Goal: Information Seeking & Learning: Learn about a topic

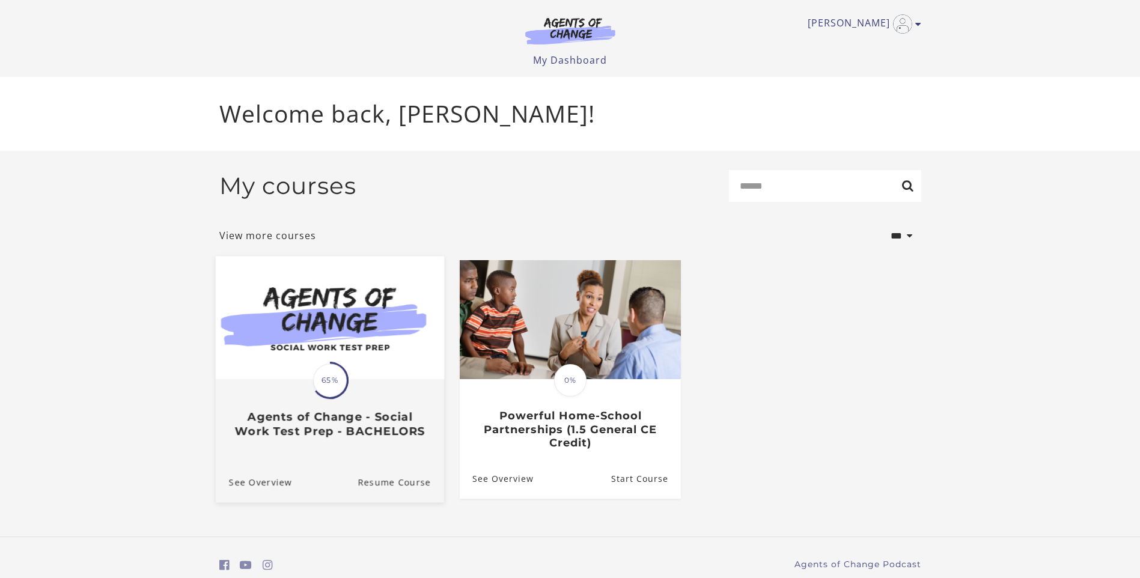
click at [358, 318] on img at bounding box center [329, 317] width 228 height 123
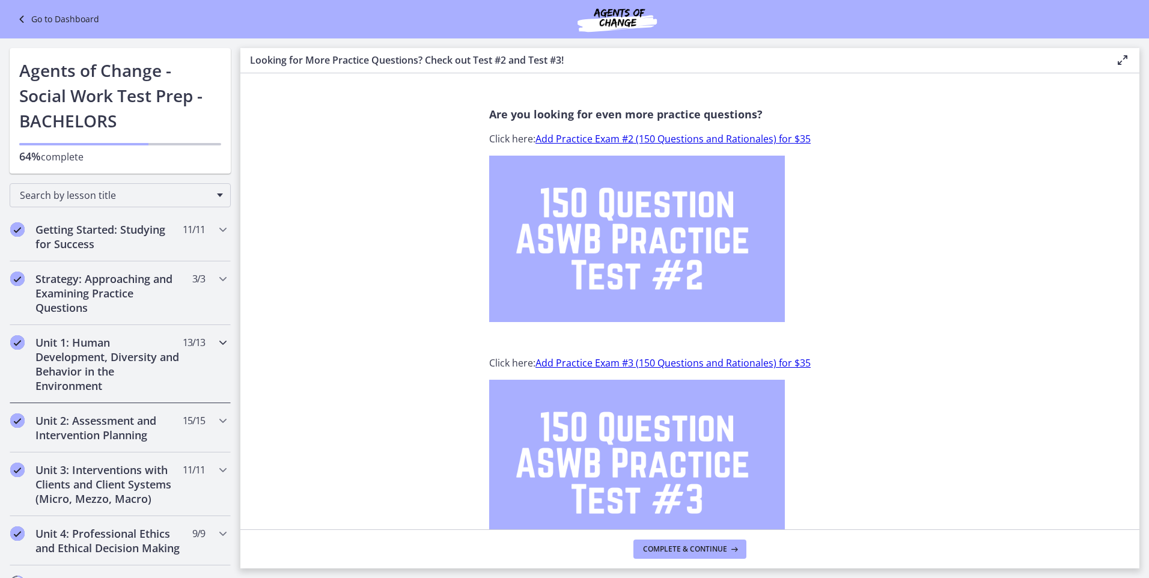
click at [216, 341] on icon "Chapters" at bounding box center [223, 342] width 14 height 14
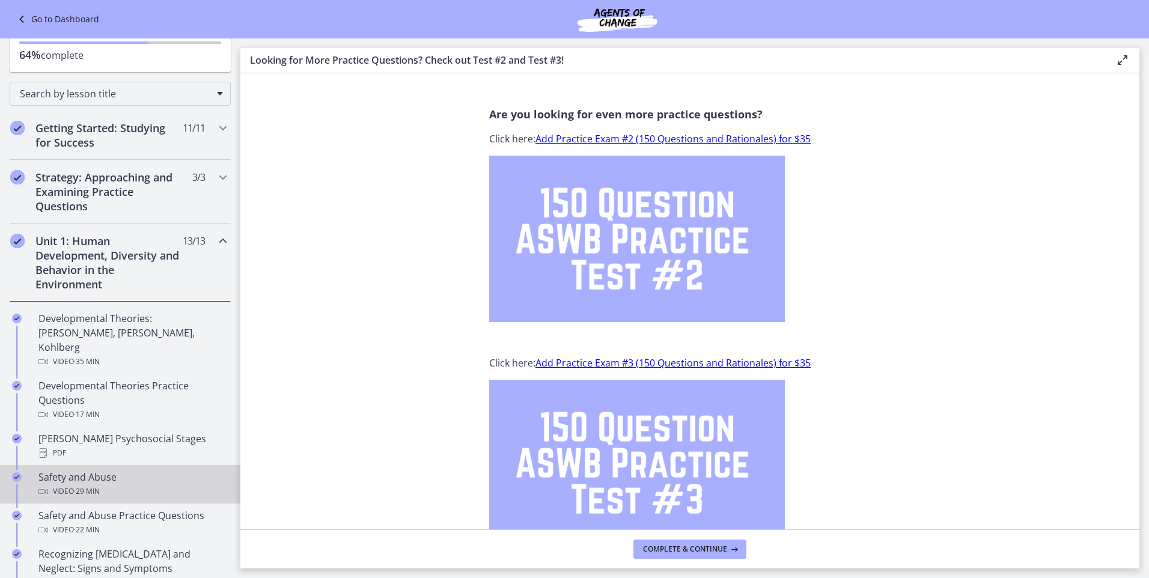
scroll to position [120, 0]
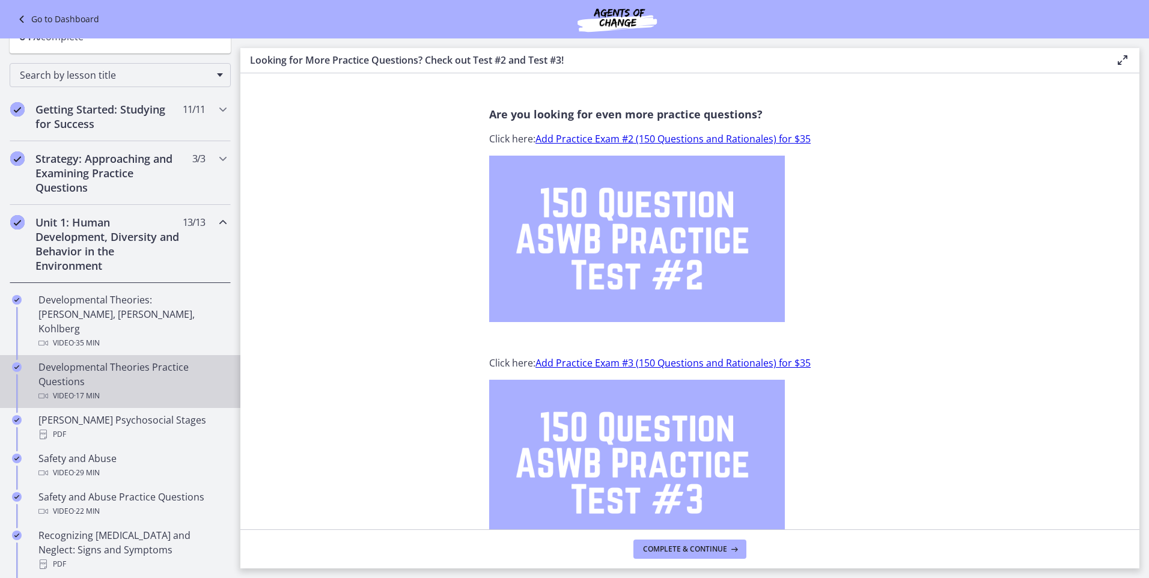
click at [89, 367] on div "Developmental Theories Practice Questions Video · 17 min" at bounding box center [131, 381] width 187 height 43
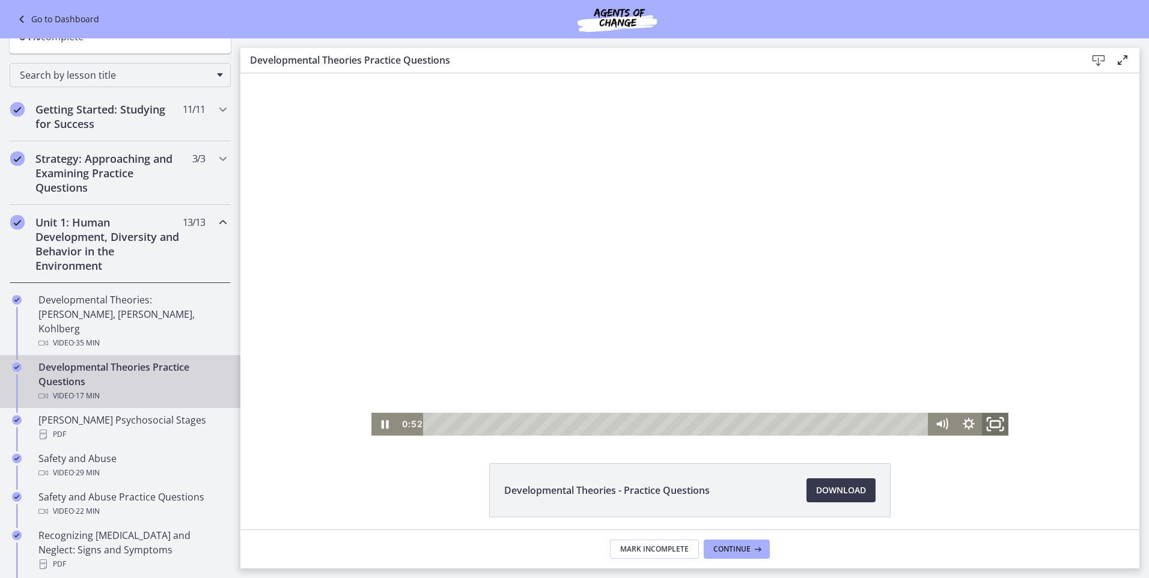
click at [986, 421] on icon "Fullscreen" at bounding box center [995, 424] width 32 height 28
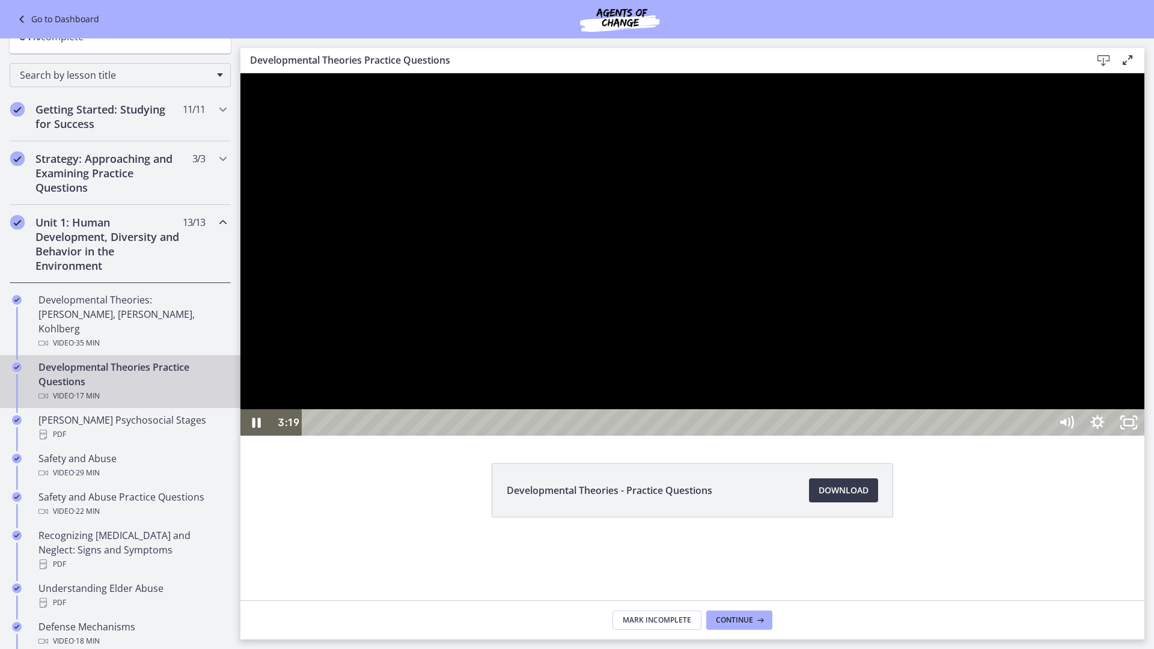
click at [761, 436] on div at bounding box center [692, 254] width 904 height 362
click at [1144, 436] on icon "Unfullscreen" at bounding box center [1128, 422] width 31 height 26
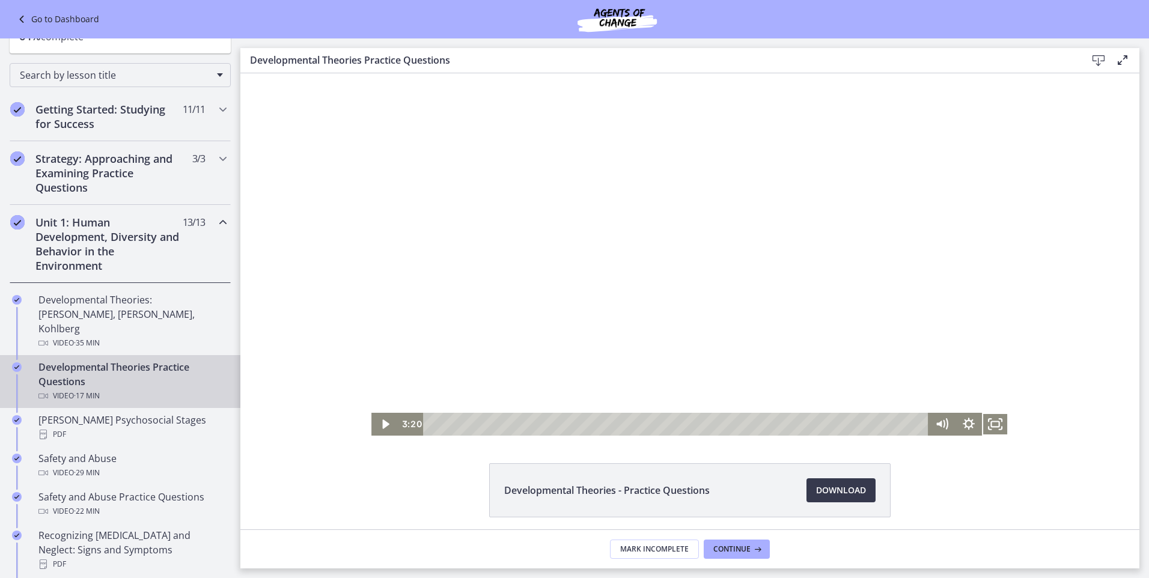
click at [602, 285] on div at bounding box center [689, 254] width 637 height 362
click at [990, 424] on icon "Fullscreen" at bounding box center [995, 424] width 26 height 23
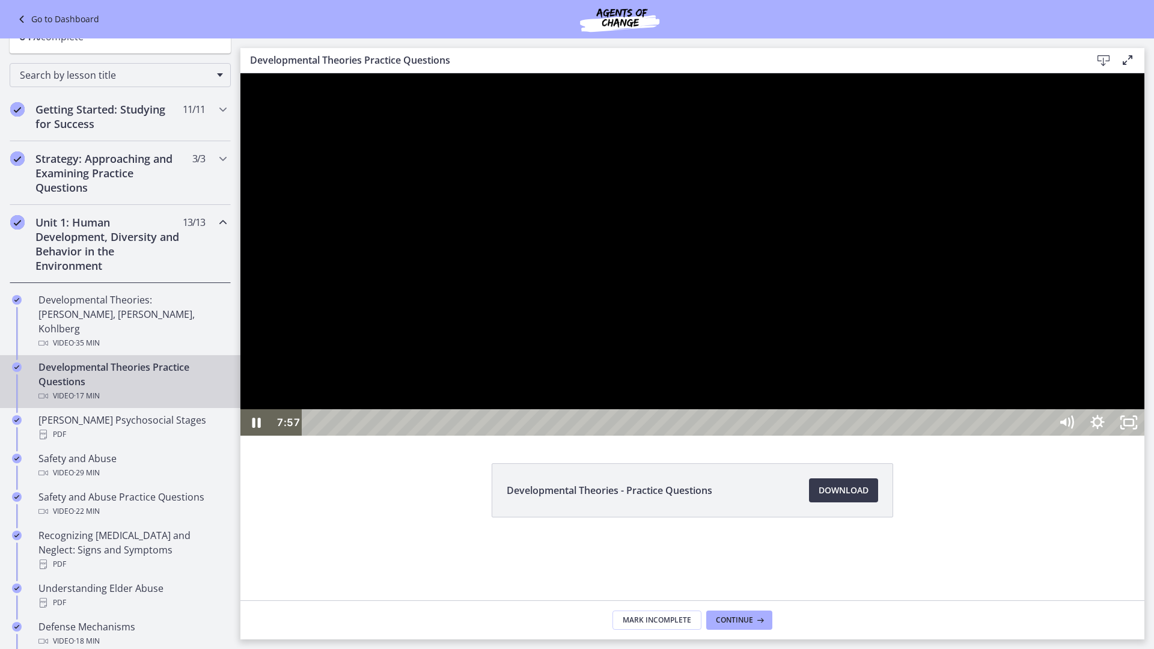
click at [1113, 409] on button "Unfullscreen" at bounding box center [1128, 422] width 31 height 26
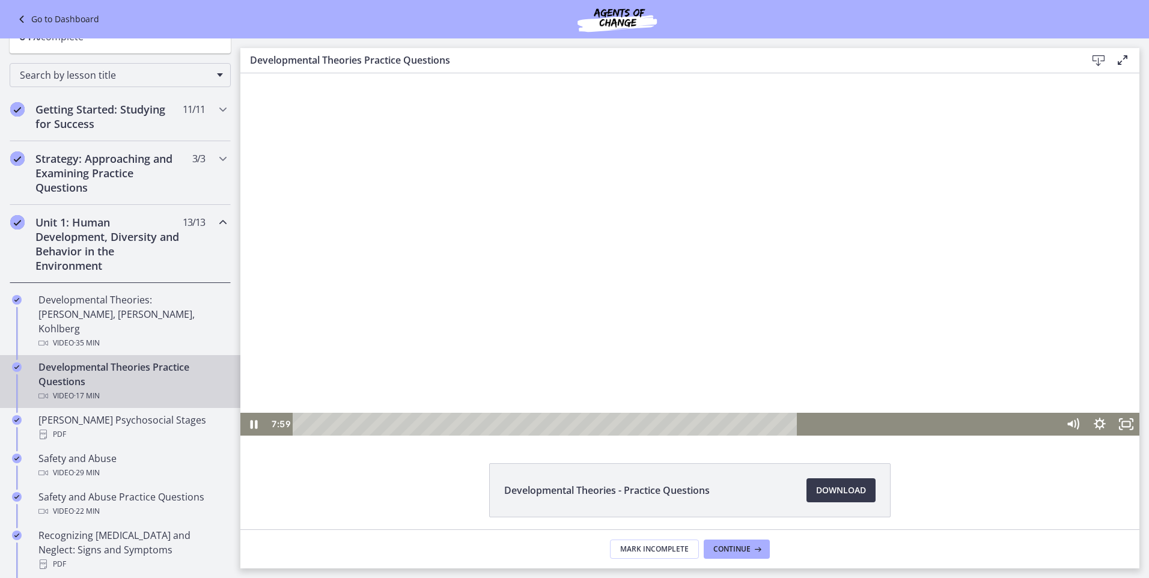
click at [1113, 413] on button "Fullscreen" at bounding box center [1126, 424] width 26 height 23
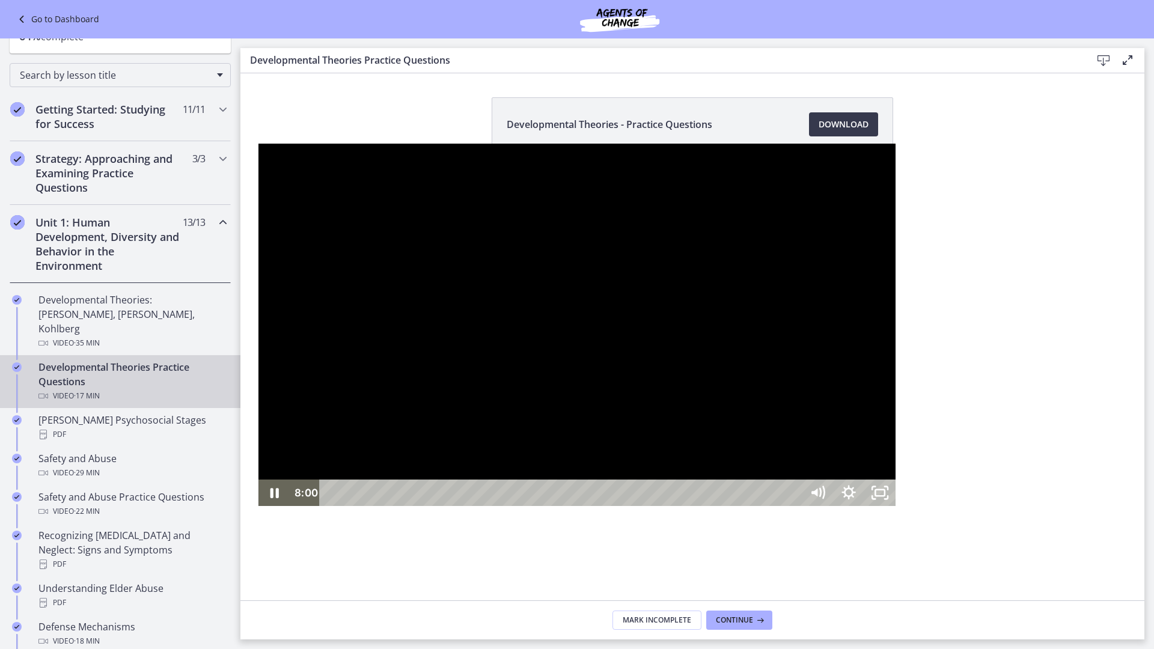
click at [688, 456] on div at bounding box center [576, 325] width 637 height 362
click at [258, 144] on button "Play Video: cbe1jt1t4o1cl02siaug.mp4" at bounding box center [258, 144] width 1 height 1
click at [258, 144] on button "Pause: cbe1jt1t4o1cl02siaug.mp4" at bounding box center [258, 144] width 1 height 1
click at [588, 431] on div at bounding box center [576, 325] width 637 height 362
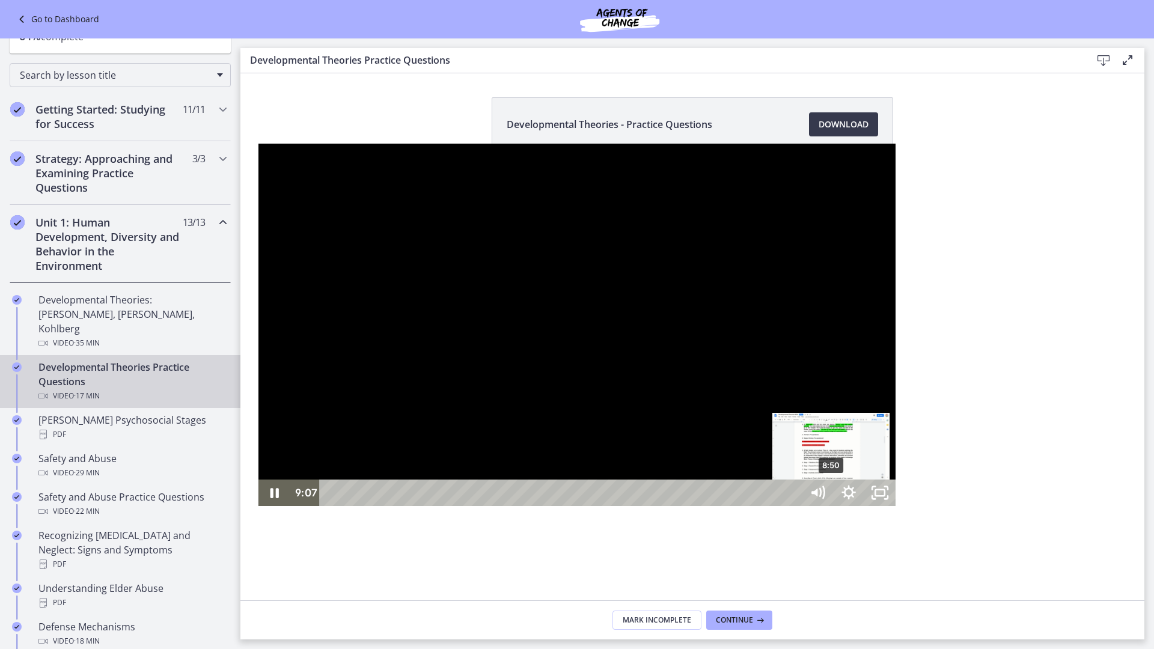
click at [574, 506] on div "8:50" at bounding box center [562, 492] width 463 height 26
click at [563, 506] on div "8:38" at bounding box center [562, 492] width 463 height 26
click at [598, 506] on div "9:15" at bounding box center [562, 492] width 463 height 26
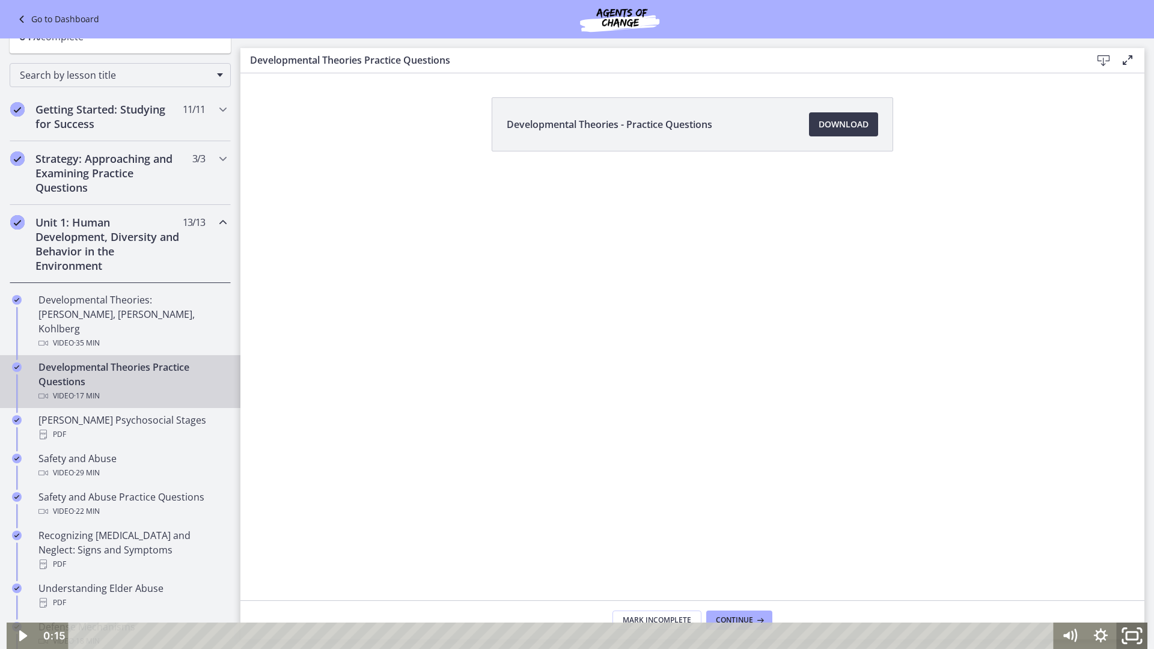
click at [1131, 577] on icon "Fullscreen" at bounding box center [1131, 636] width 37 height 32
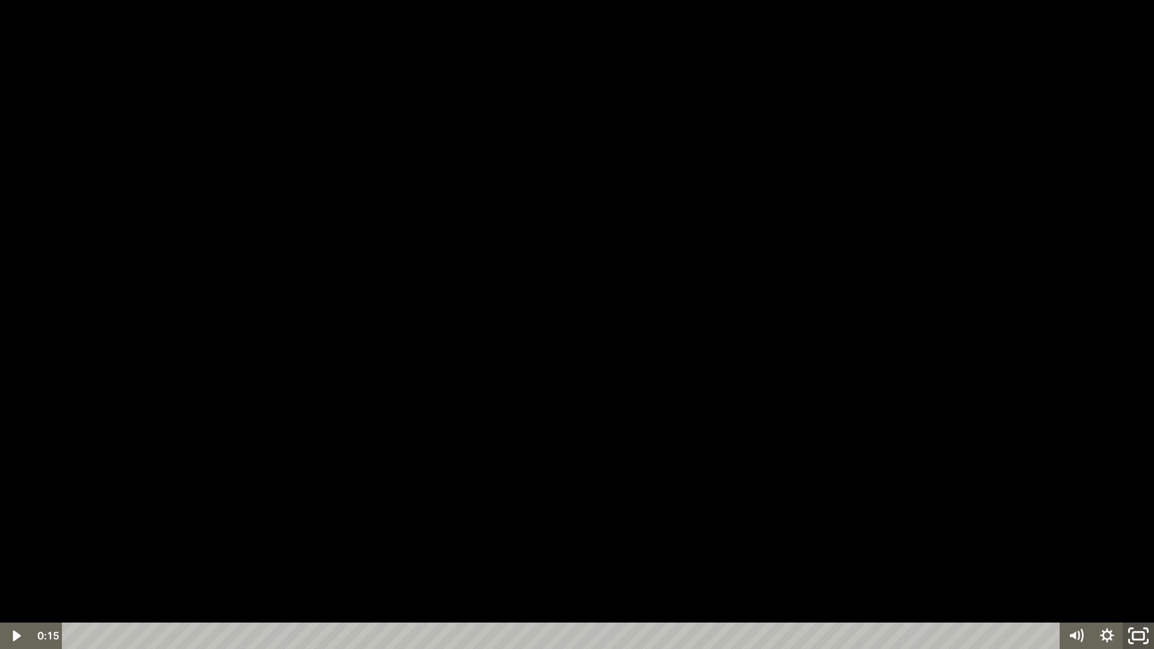
click at [1138, 577] on icon "Unfullscreen" at bounding box center [1137, 636] width 37 height 32
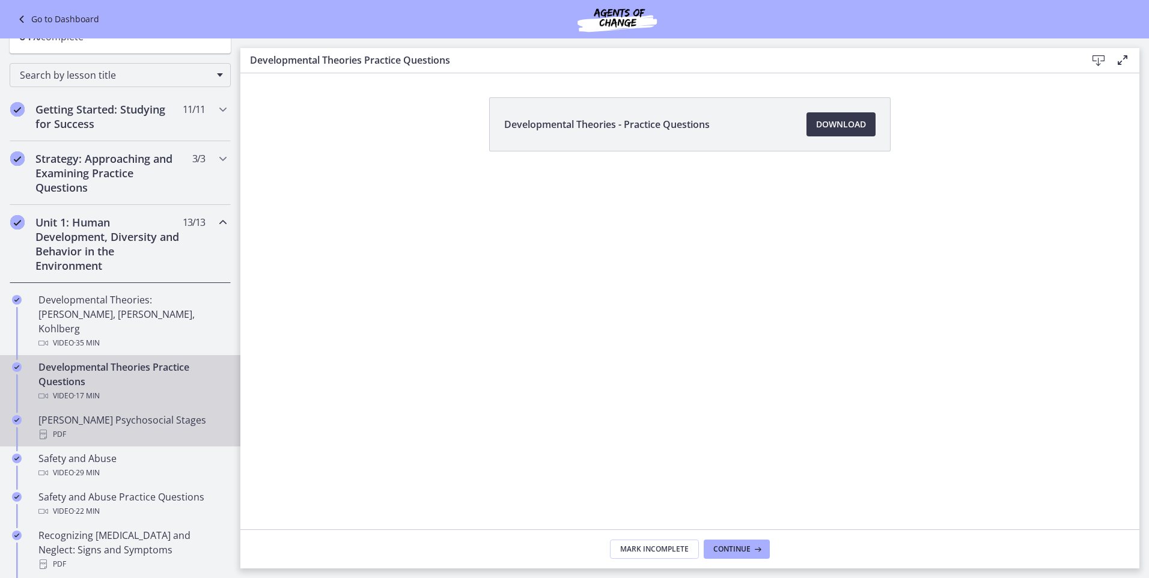
click at [120, 413] on div "[PERSON_NAME] Psychosocial Stages PDF" at bounding box center [131, 427] width 187 height 29
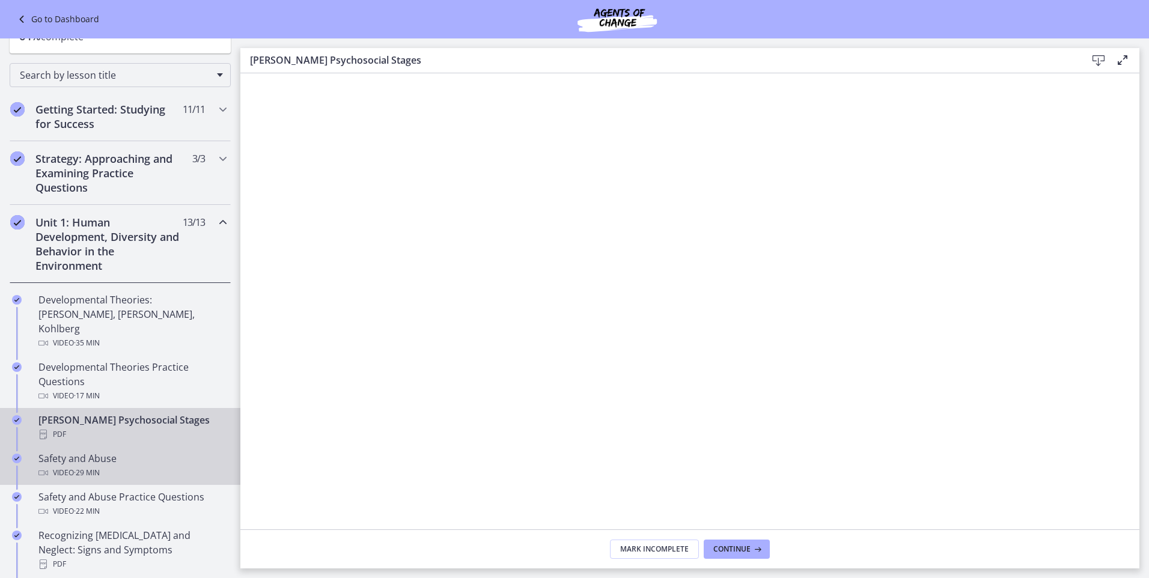
click at [80, 451] on div "Safety and Abuse Video · 29 min" at bounding box center [131, 465] width 187 height 29
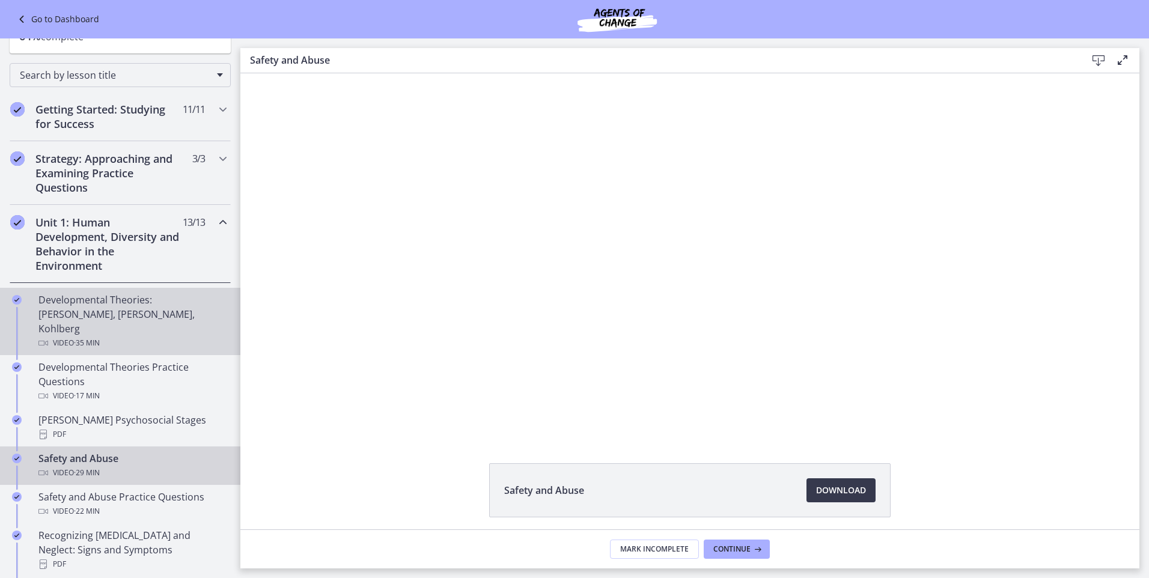
click at [115, 306] on div "Developmental Theories: [PERSON_NAME], [PERSON_NAME], Kohlberg Video · 35 min" at bounding box center [131, 322] width 187 height 58
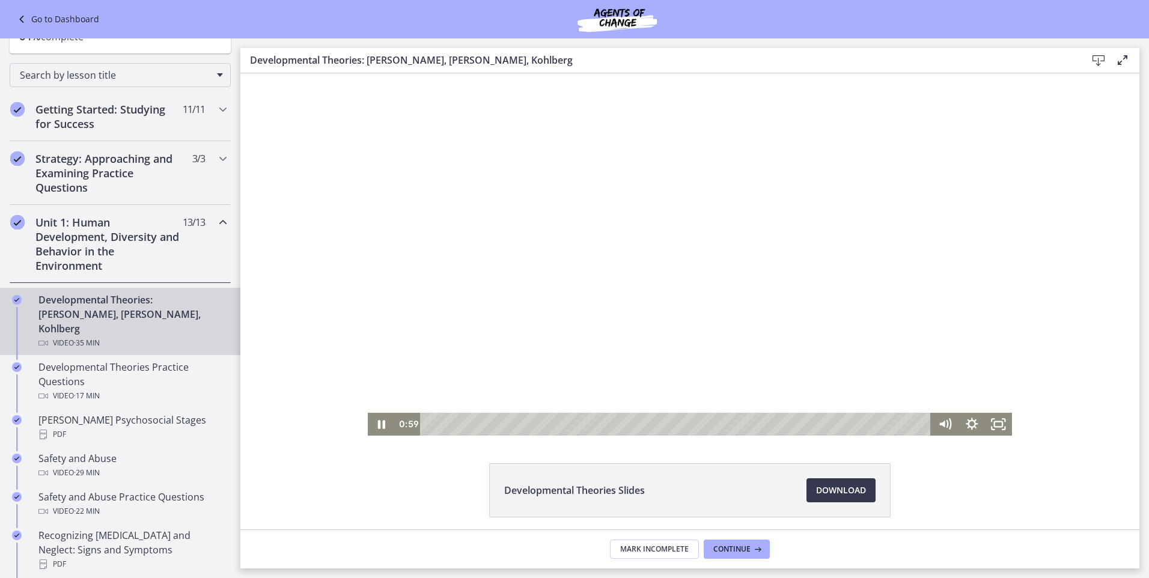
click at [440, 422] on div "Playbar" at bounding box center [677, 424] width 494 height 23
click at [454, 423] on div "1:52" at bounding box center [677, 424] width 494 height 23
click at [470, 425] on div "3:06" at bounding box center [677, 424] width 494 height 23
click at [696, 424] on div "18:58" at bounding box center [677, 424] width 494 height 23
click at [711, 425] on div "20:07" at bounding box center [677, 424] width 494 height 23
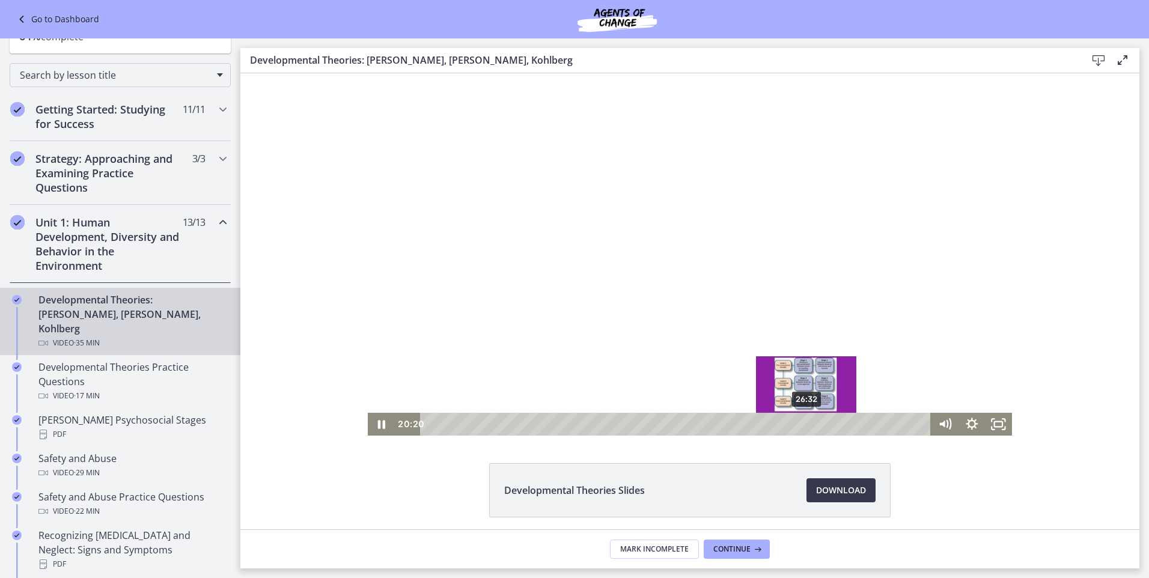
click at [803, 426] on div "26:32" at bounding box center [677, 424] width 494 height 23
click at [821, 426] on div "27:49" at bounding box center [677, 424] width 494 height 23
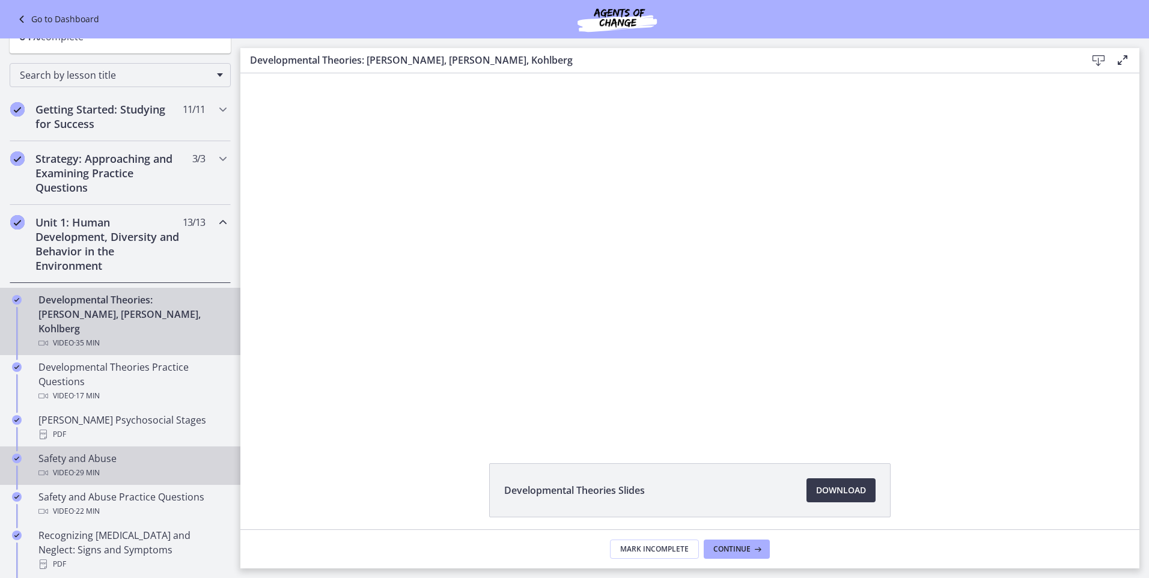
click at [51, 451] on div "Safety and Abuse Video · 29 min" at bounding box center [131, 465] width 187 height 29
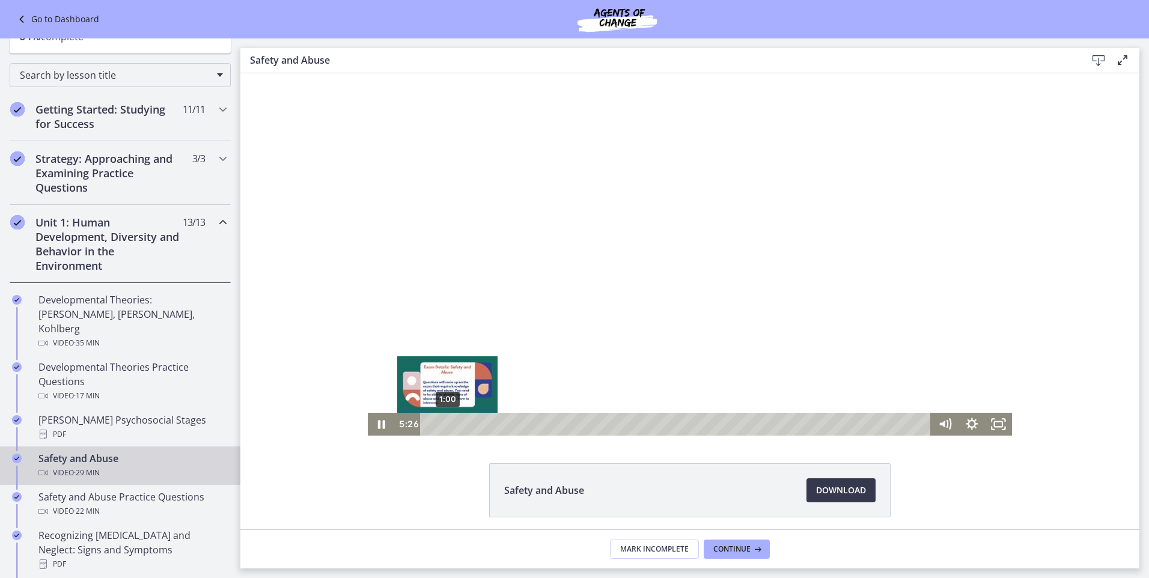
click at [443, 422] on div "1:00" at bounding box center [677, 424] width 494 height 23
click at [513, 384] on div at bounding box center [690, 254] width 644 height 362
click at [509, 324] on div at bounding box center [690, 254] width 644 height 362
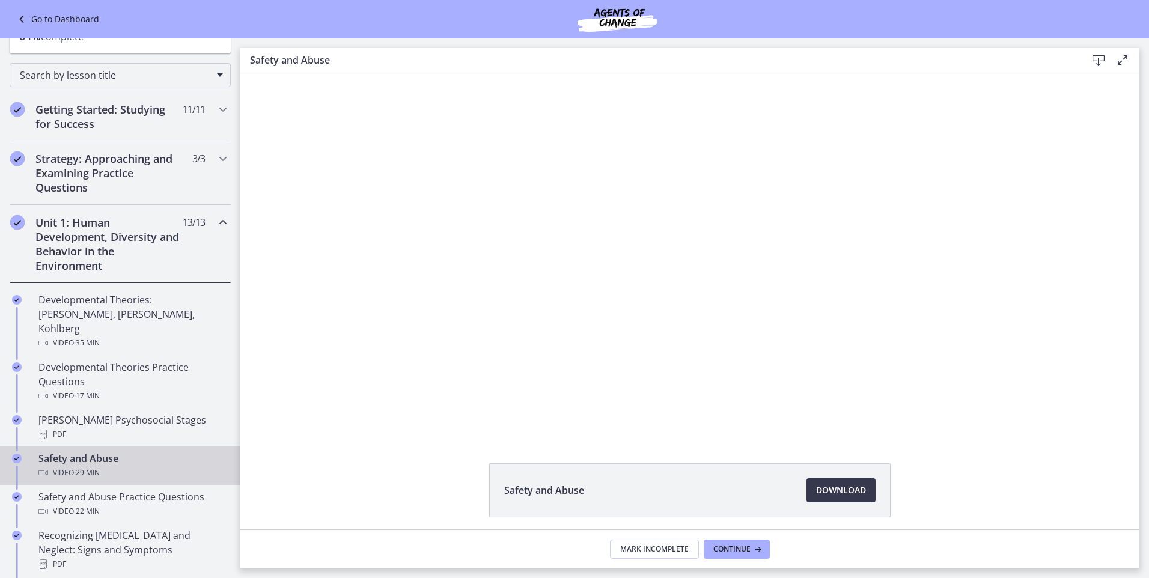
click at [368, 73] on button "Pause: ctrt98fh120s72qirkmg.mp4" at bounding box center [368, 73] width 1 height 1
click at [368, 73] on button "Play Video: ctrt98fh120s72qirkmg.mp4" at bounding box center [368, 73] width 1 height 1
click at [368, 73] on button "Pause: ctrt98fh120s72qirkmg.mp4" at bounding box center [368, 73] width 1 height 1
click at [368, 73] on button "Play Video: ctrt98fh120s72qirkmg.mp4" at bounding box center [368, 73] width 1 height 1
click at [368, 73] on button "Pause: ctrt98fh120s72qirkmg.mp4" at bounding box center [368, 73] width 1 height 1
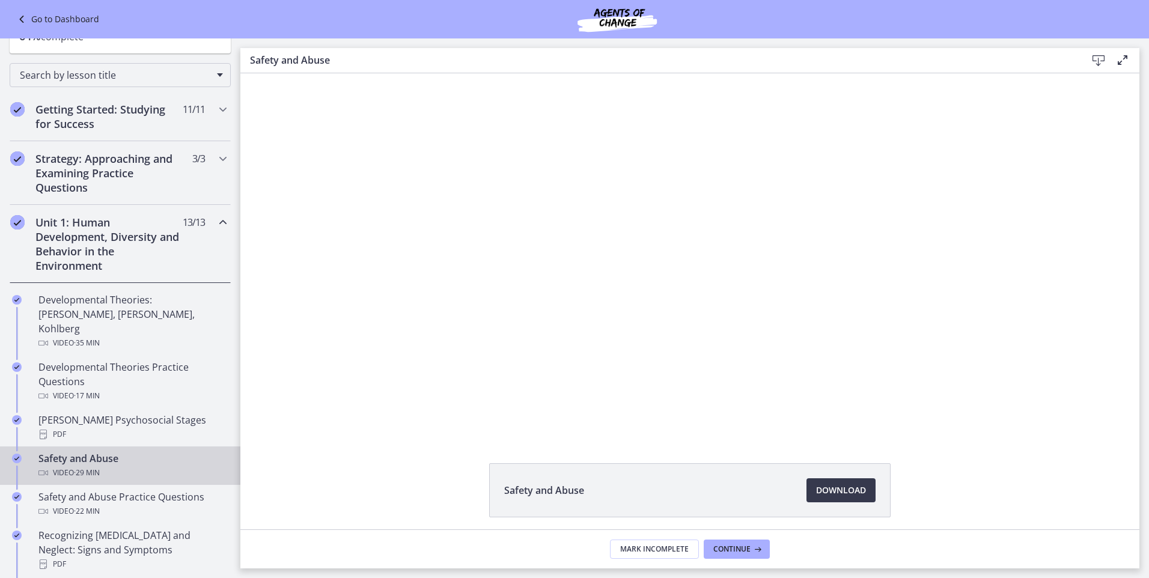
click at [368, 73] on button "Play Video: ctrt98fh120s72qirkmg.mp4" at bounding box center [368, 73] width 1 height 1
click at [368, 73] on button "Pause: ctrt98fh120s72qirkmg.mp4" at bounding box center [368, 73] width 1 height 1
click at [368, 73] on button "Play Video: ctrt98fh120s72qirkmg.mp4" at bounding box center [368, 73] width 1 height 1
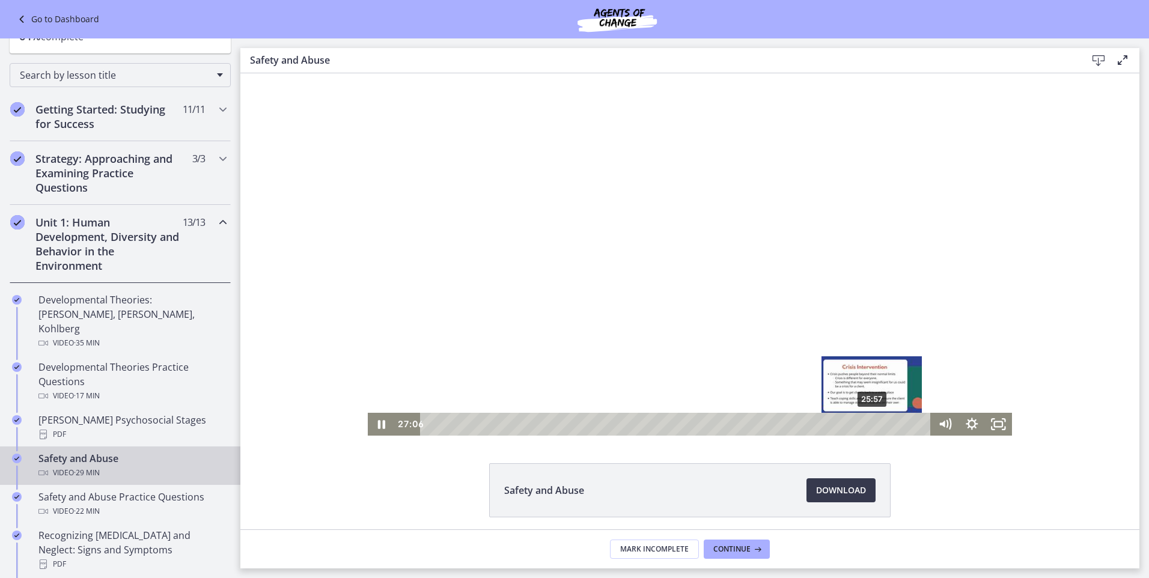
click at [868, 422] on div "25:57" at bounding box center [677, 424] width 494 height 23
click at [520, 344] on div at bounding box center [690, 254] width 644 height 362
